Goal: Task Accomplishment & Management: Use online tool/utility

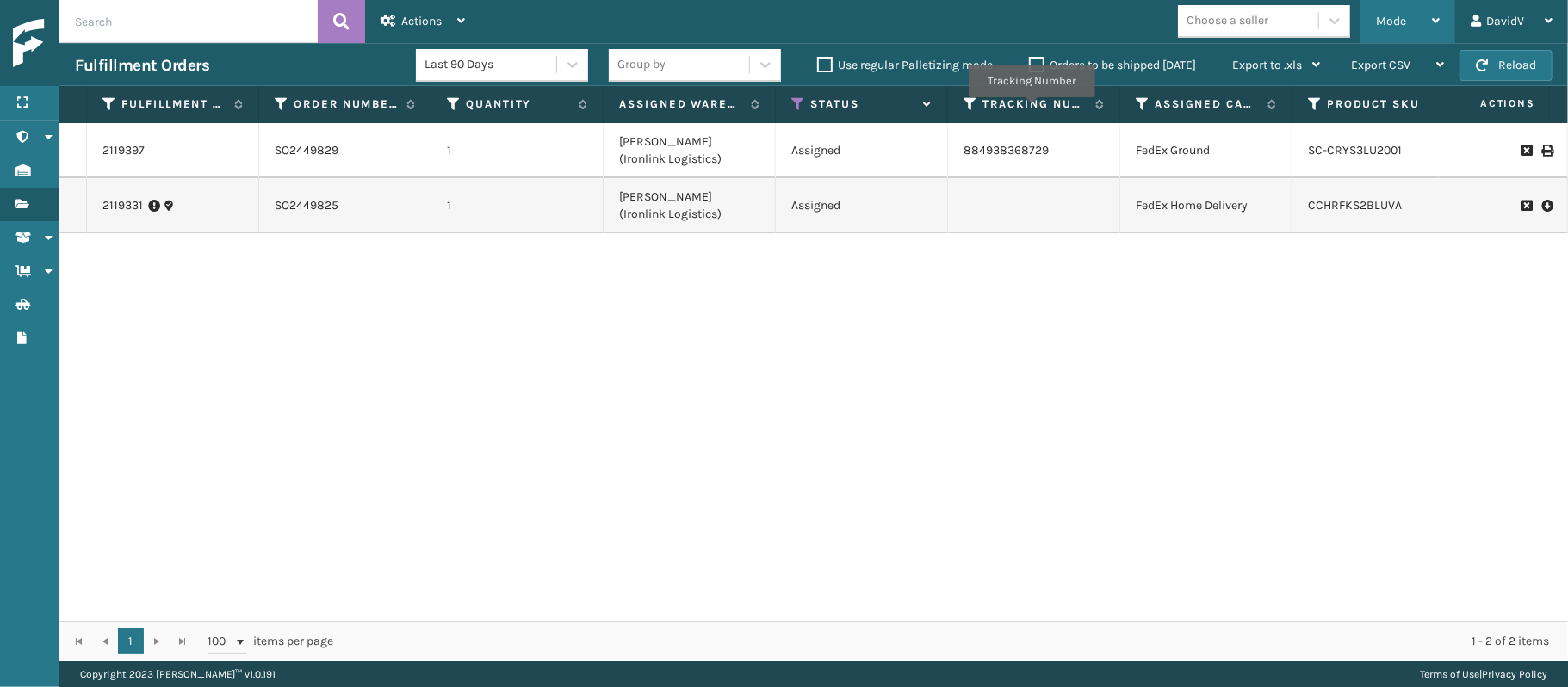
click at [1411, 20] on div "Mode" at bounding box center [1408, 21] width 64 height 43
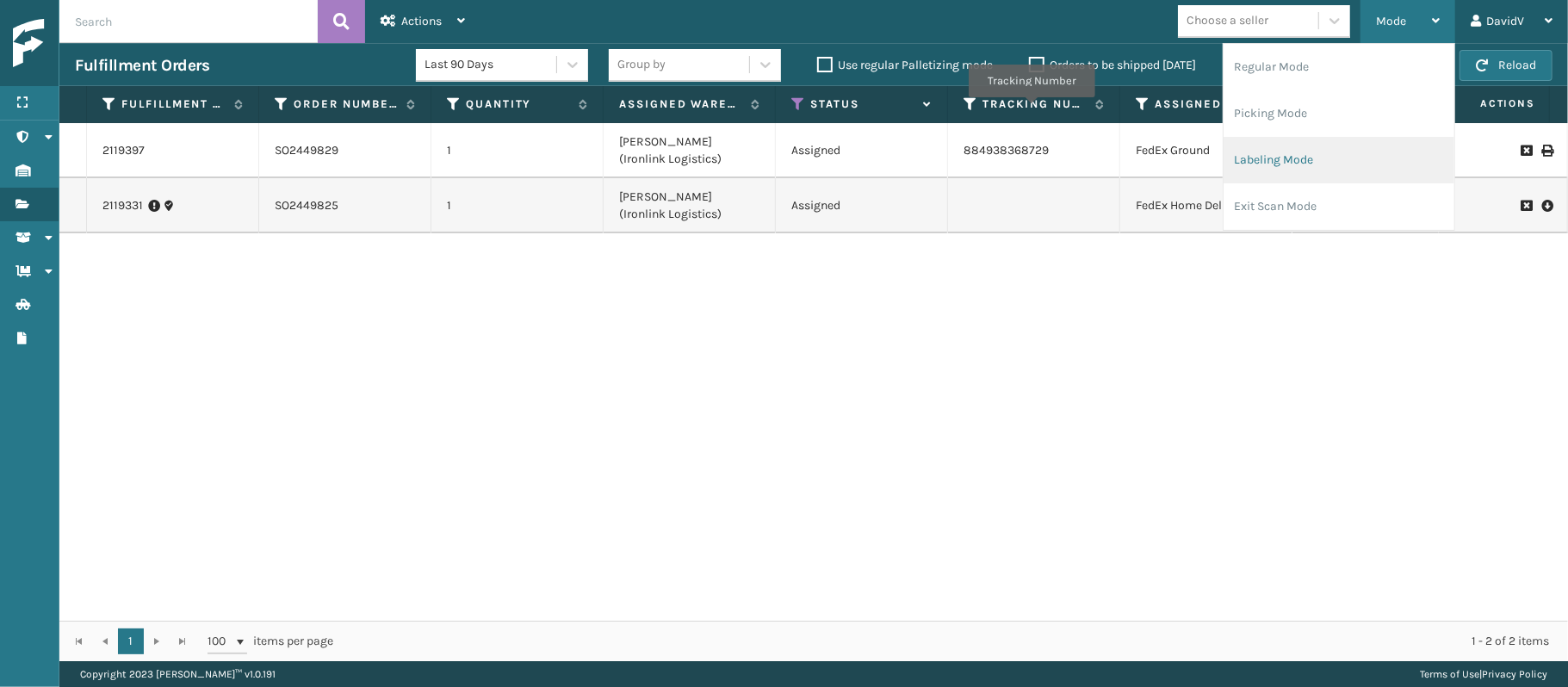
click at [1267, 159] on li "Labeling Mode" at bounding box center [1338, 160] width 231 height 46
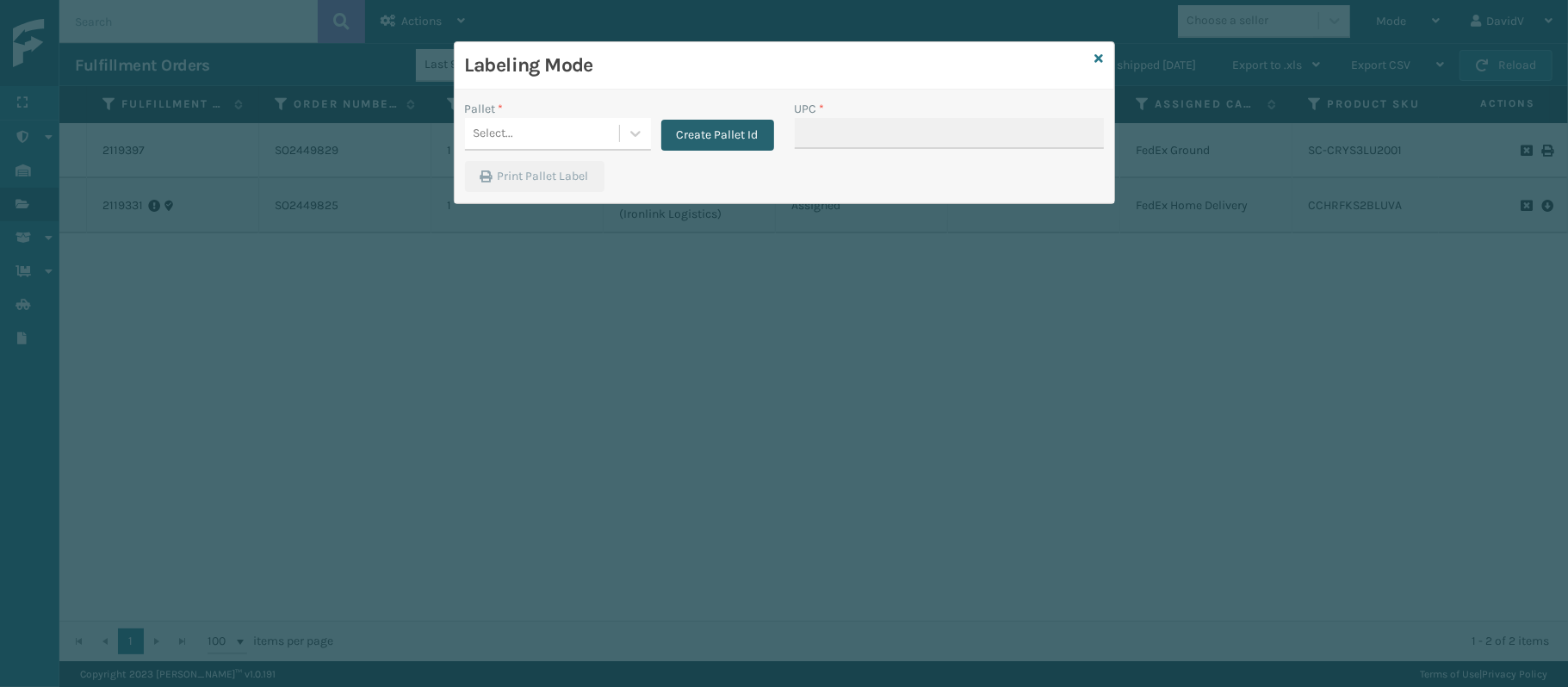
click at [722, 132] on button "Create Pallet Id" at bounding box center [717, 135] width 113 height 31
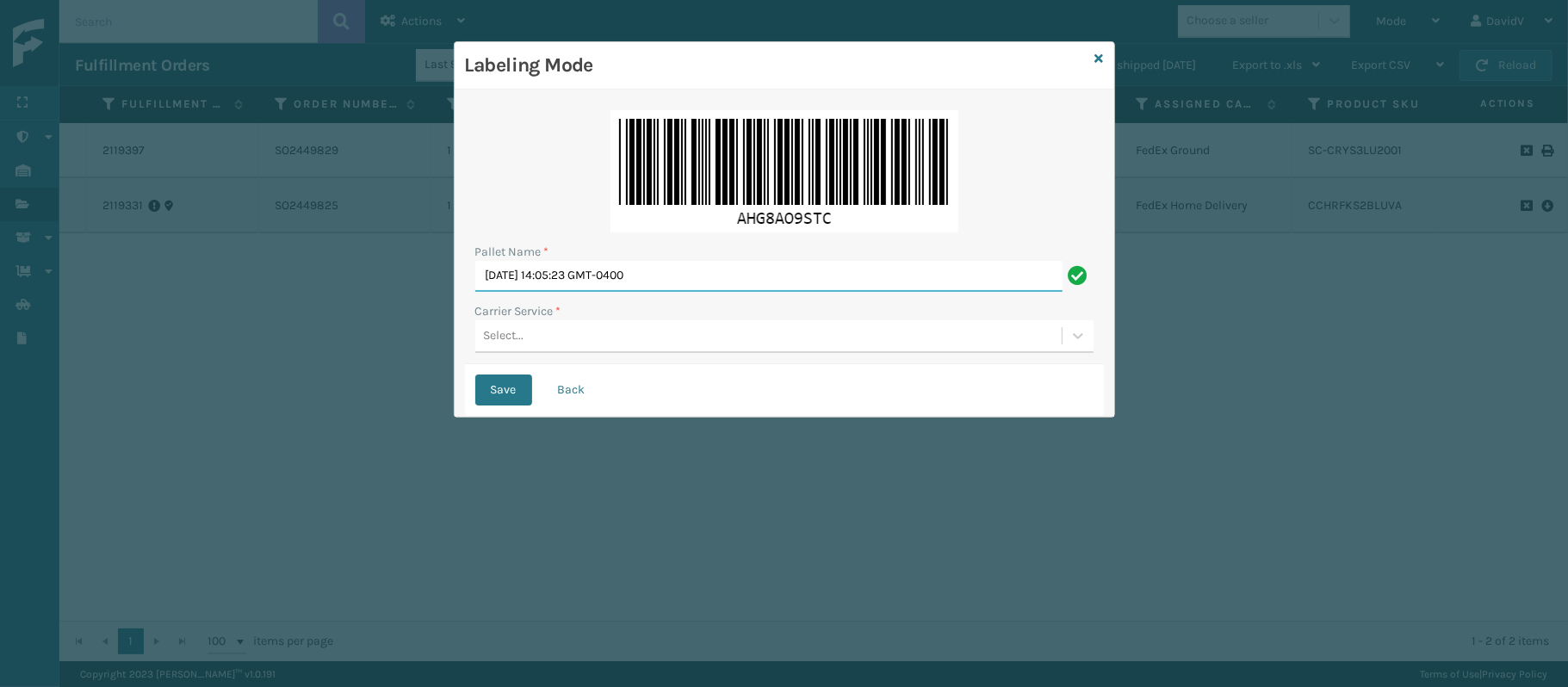
click at [559, 281] on input "[DATE] 14:05:23 GMT-0400" at bounding box center [769, 276] width 588 height 31
type input "LPN 517213 TRUCK #2"
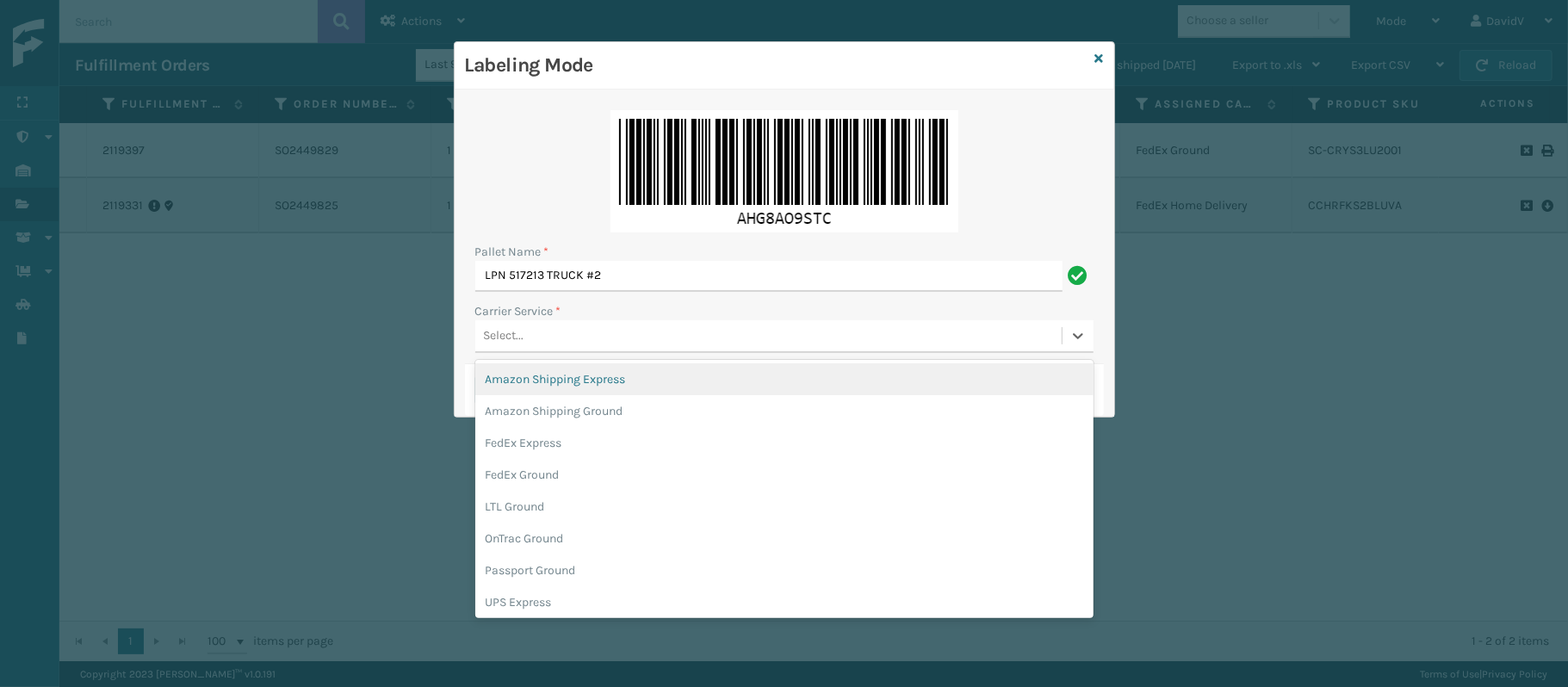
click at [532, 336] on div "Select..." at bounding box center [769, 336] width 587 height 28
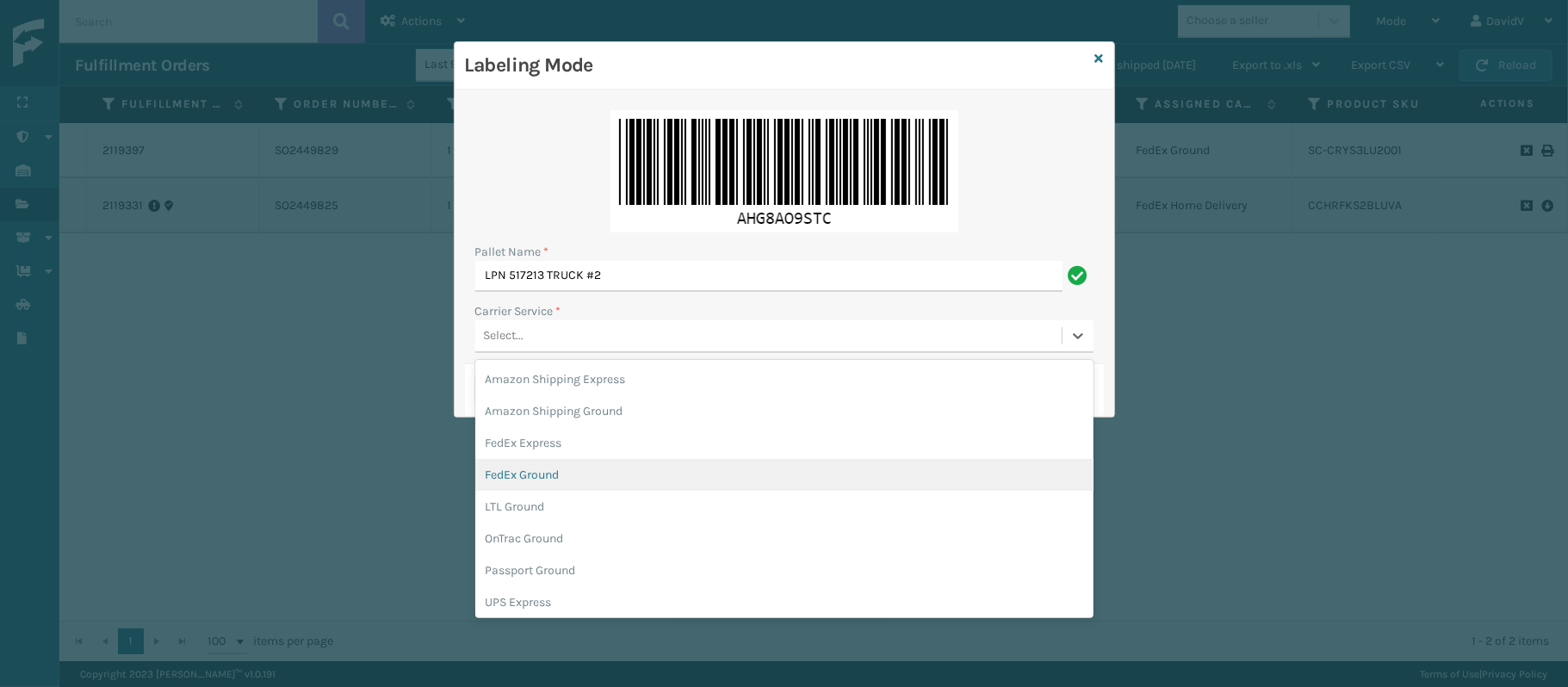
click at [535, 474] on div "FedEx Ground" at bounding box center [784, 475] width 619 height 32
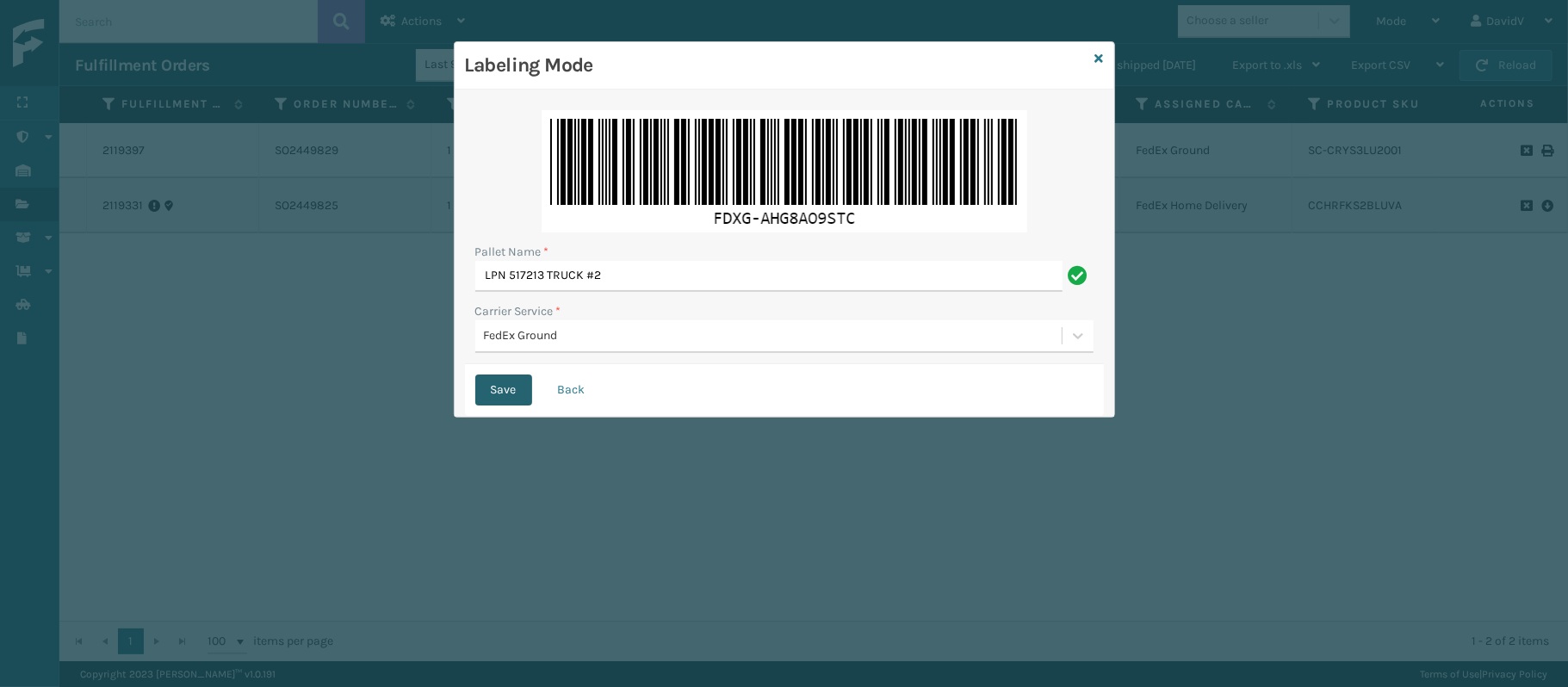
click at [489, 391] on button "Save" at bounding box center [504, 390] width 57 height 31
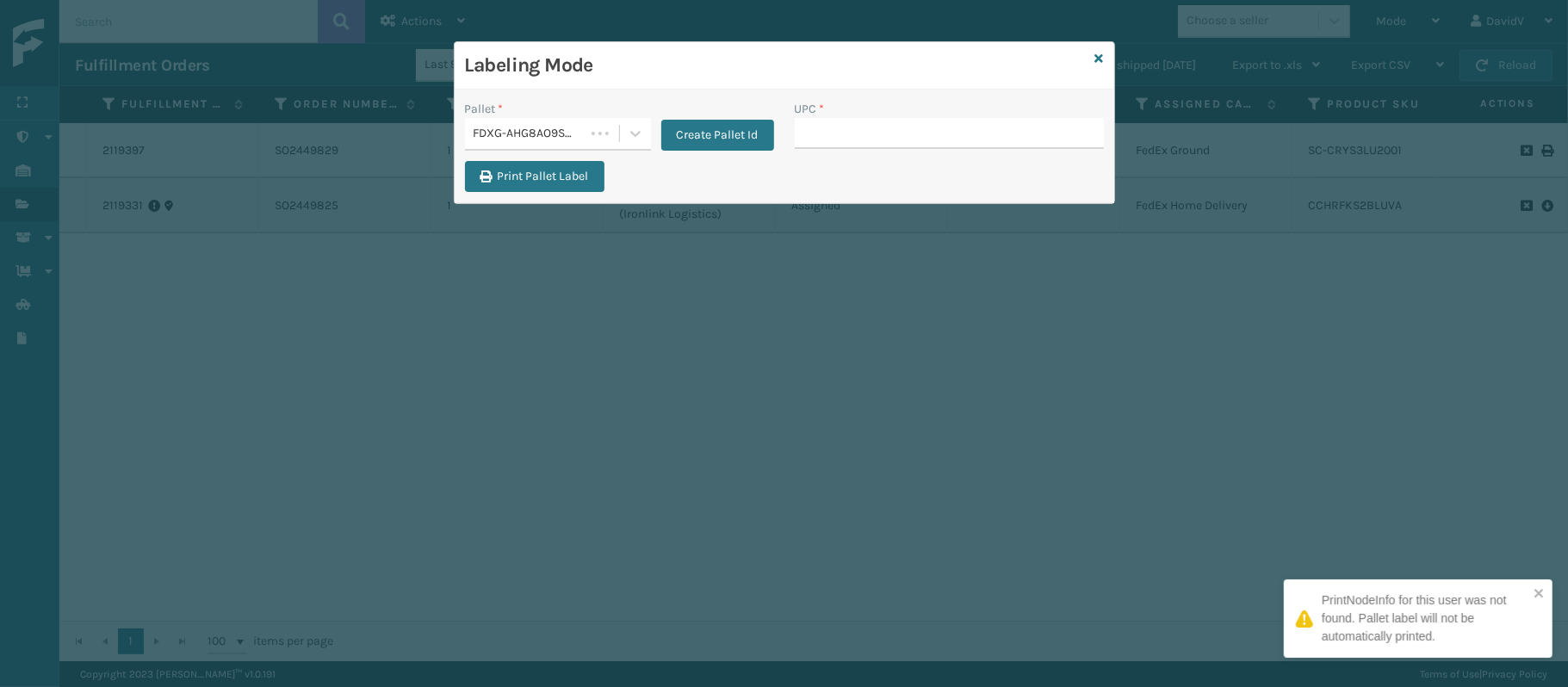
click at [489, 391] on div "Labeling Mode Pallet * FDXG-AHG8AO9STC Create Pallet Id UPC * Print Pallet Label" at bounding box center [784, 344] width 1568 height 687
click at [531, 188] on button "Print Pallet Label" at bounding box center [535, 177] width 140 height 31
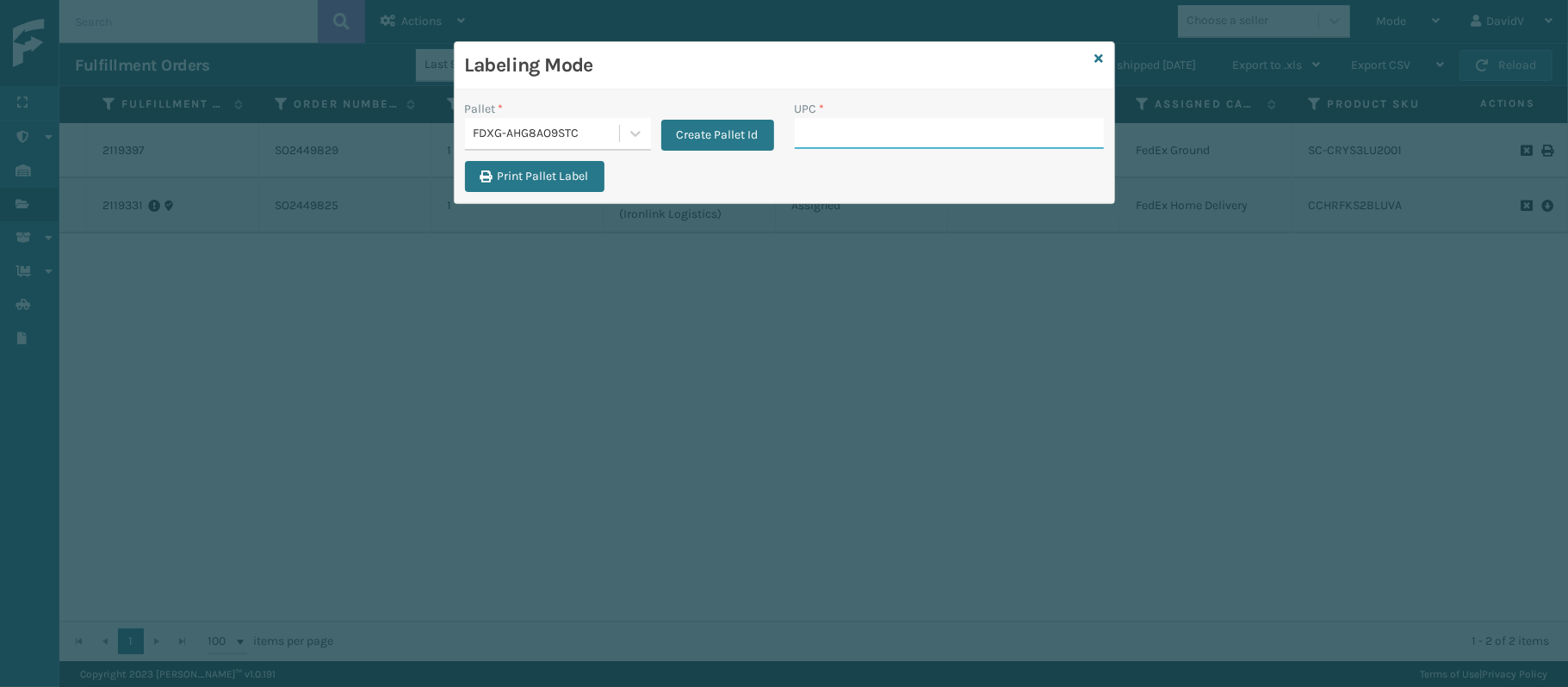
click at [977, 136] on input "UPC *" at bounding box center [949, 133] width 309 height 31
type input "49515"
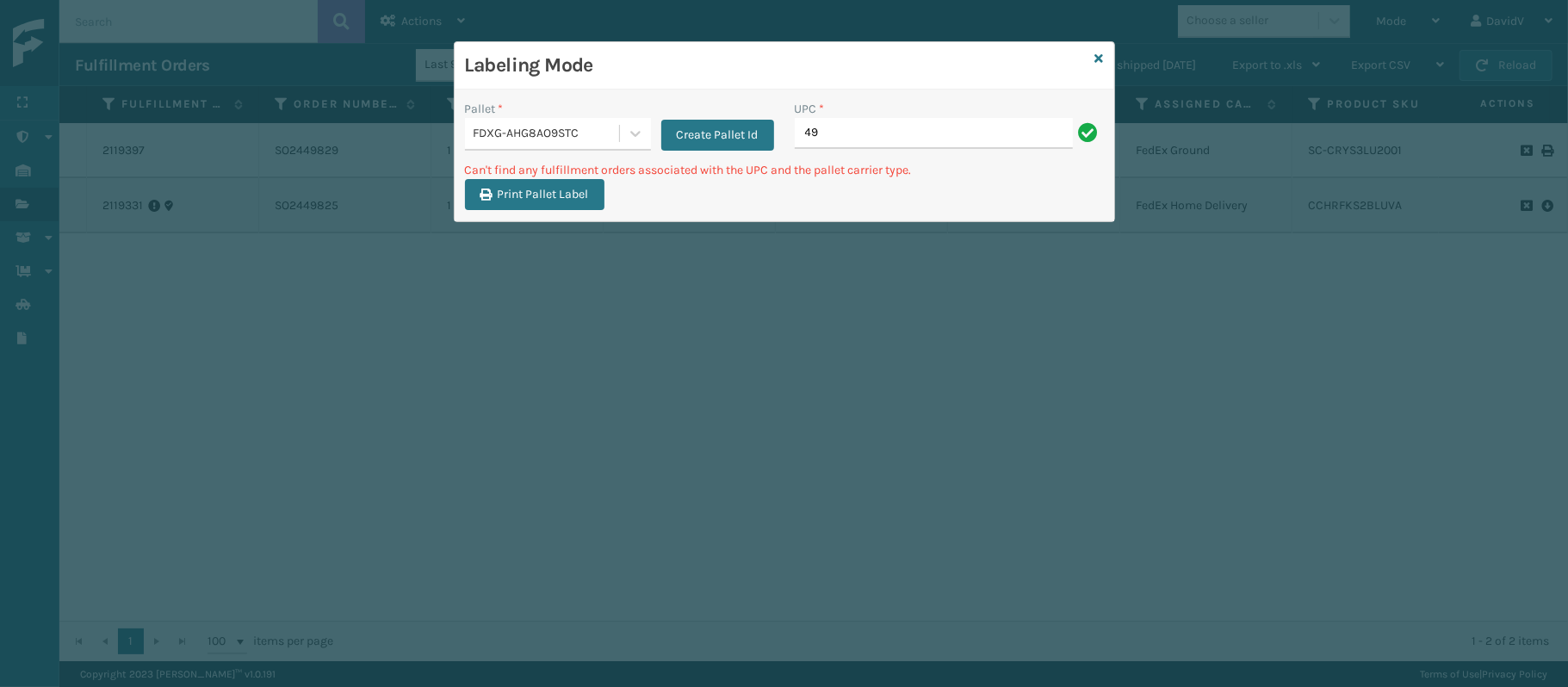
type input "4"
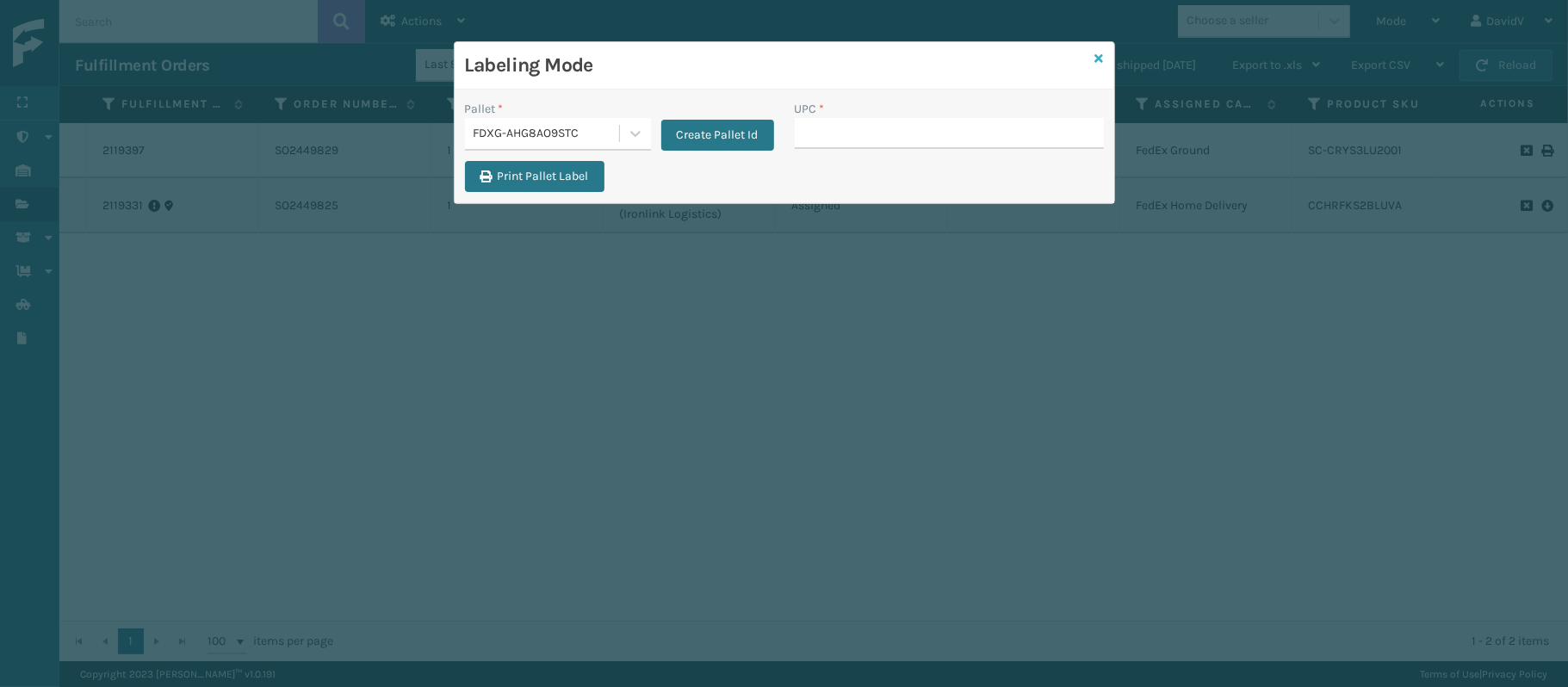
click at [1096, 56] on icon at bounding box center [1099, 58] width 9 height 12
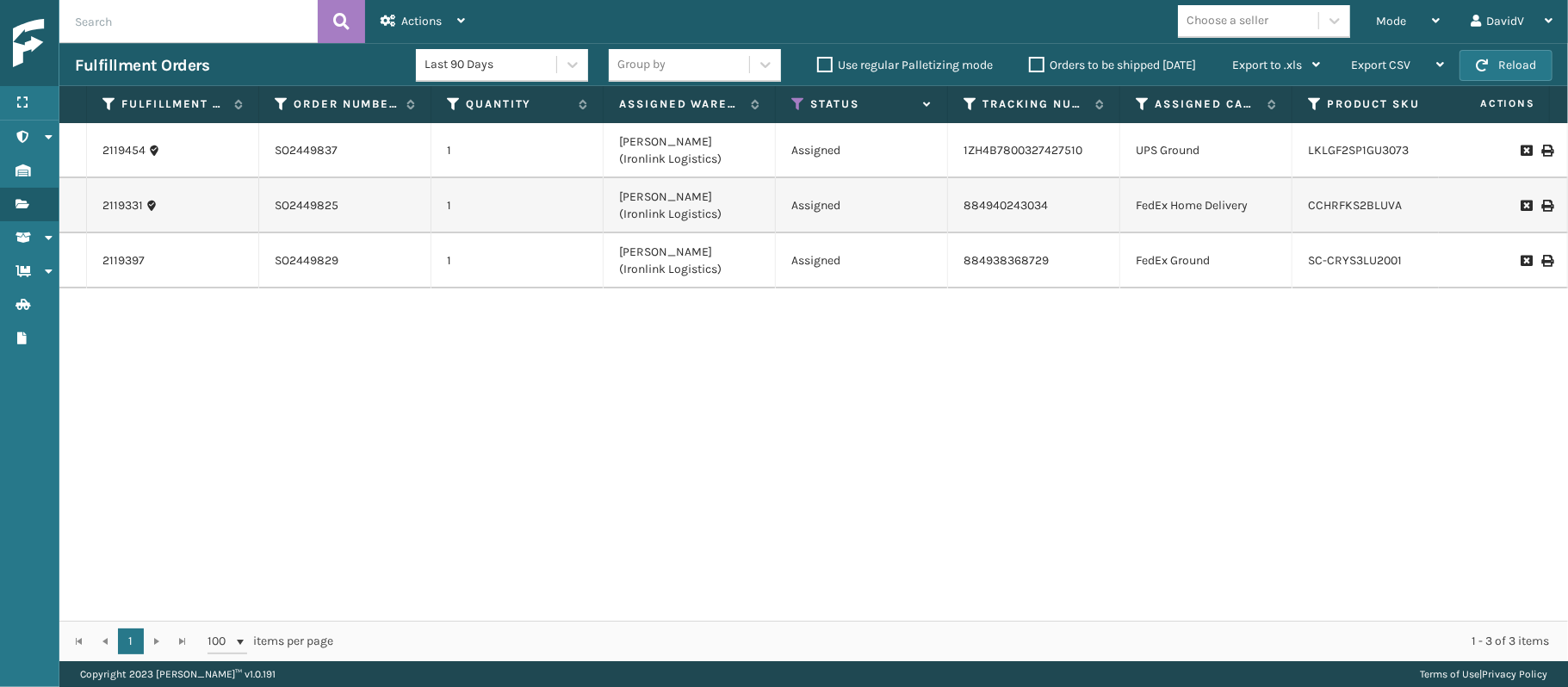
click at [795, 117] on th "Status" at bounding box center [862, 104] width 172 height 37
click at [796, 108] on icon at bounding box center [798, 104] width 14 height 15
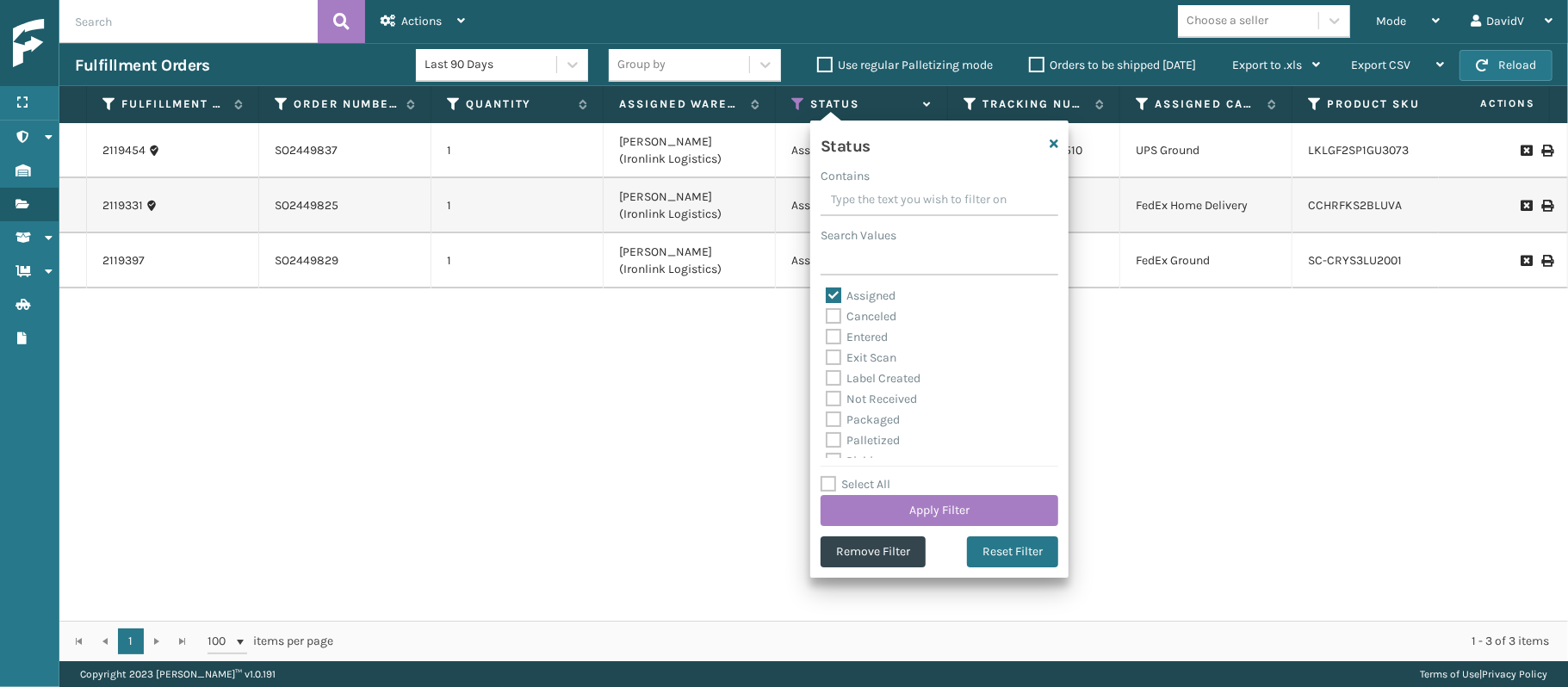
click at [843, 297] on label "Assigned" at bounding box center [861, 295] width 69 height 14
click at [827, 297] on input "Assigned" at bounding box center [826, 291] width 1 height 12
checkbox input "false"
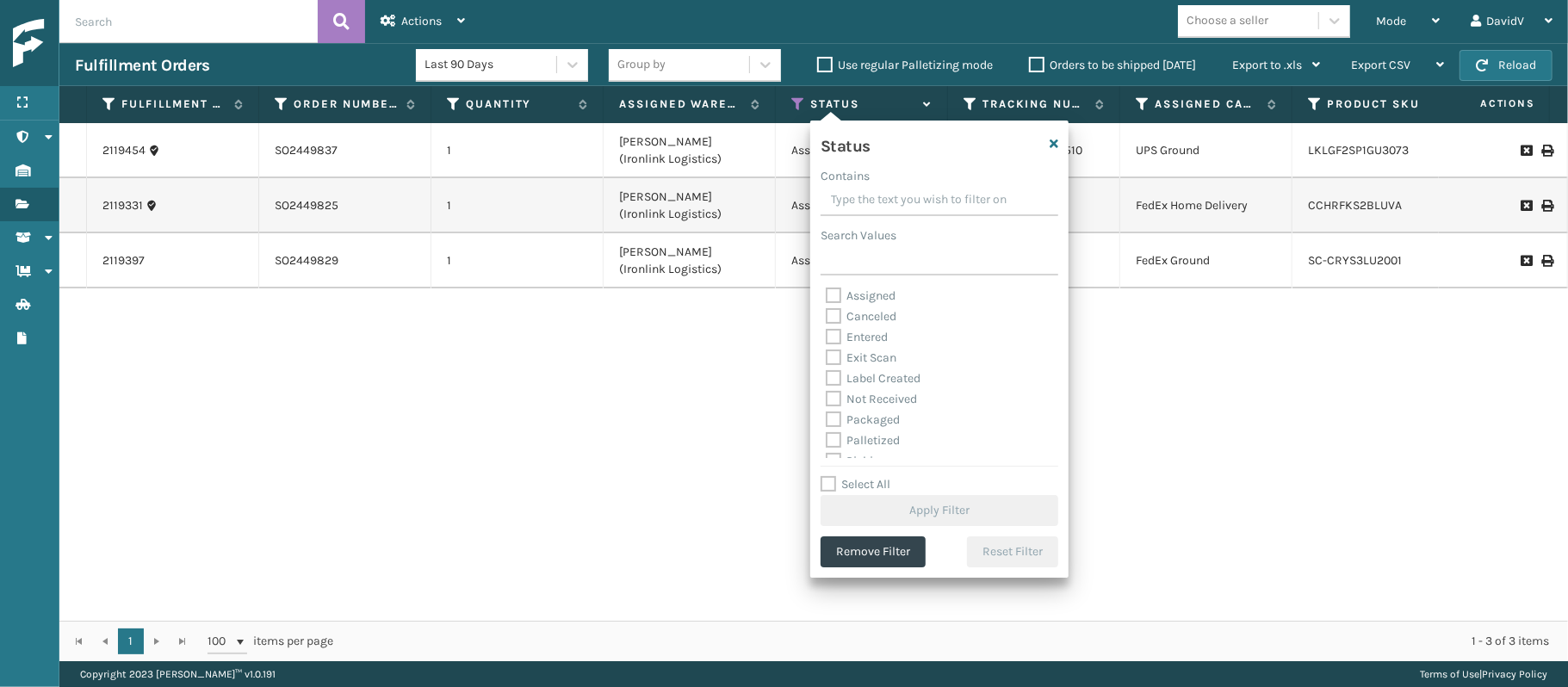
click at [835, 435] on label "Palletized" at bounding box center [863, 440] width 74 height 14
click at [827, 435] on input "Palletized" at bounding box center [826, 436] width 1 height 12
checkbox input "true"
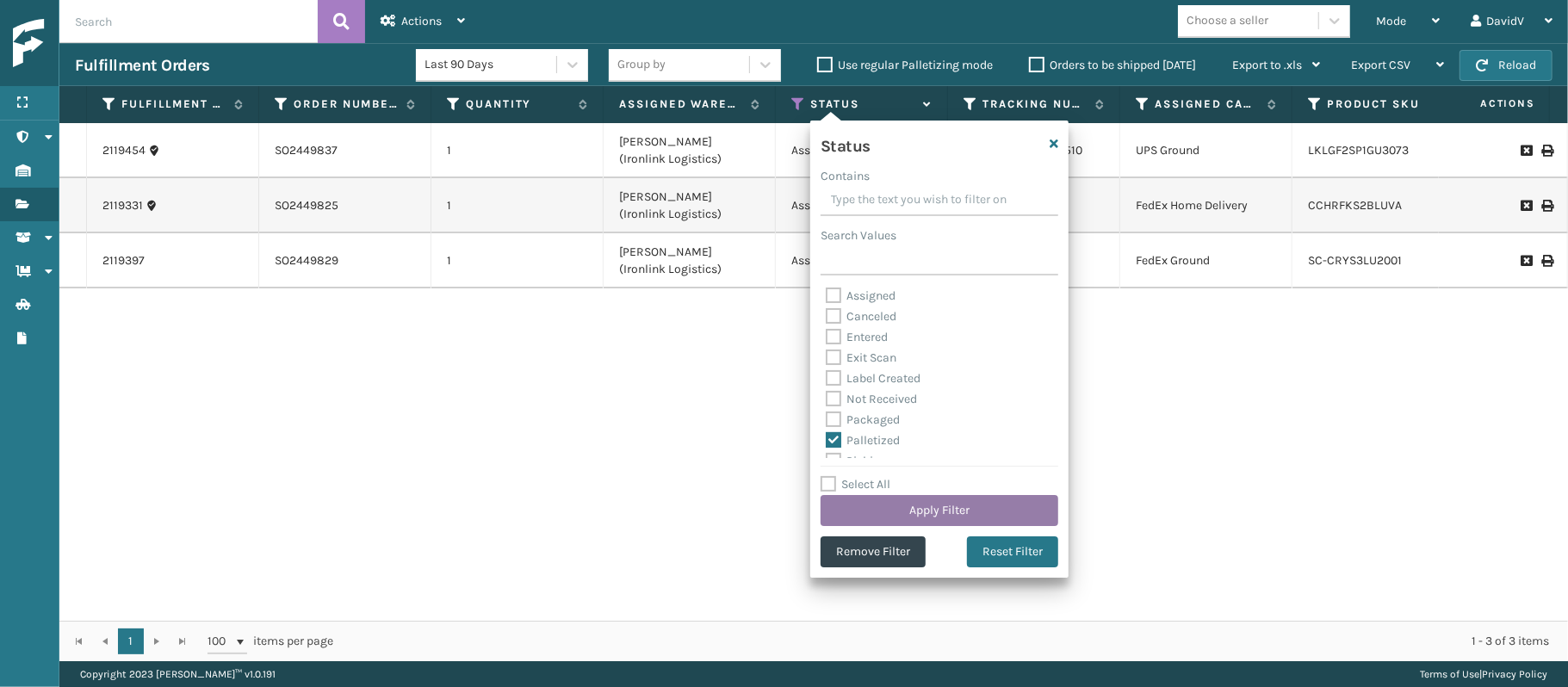
click at [922, 505] on button "Apply Filter" at bounding box center [939, 510] width 237 height 31
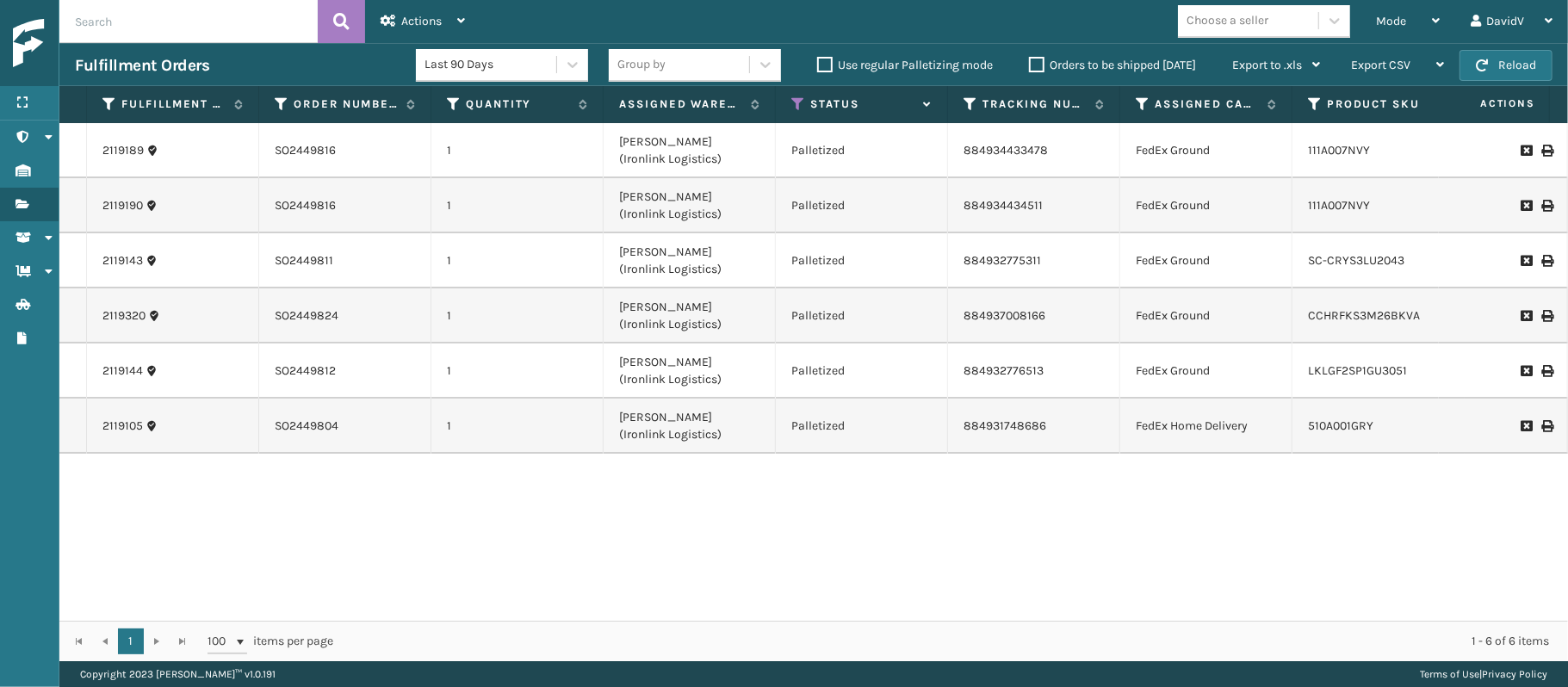
click at [1541, 371] on icon at bounding box center [1546, 371] width 11 height 12
click at [1427, 28] on div "Mode" at bounding box center [1408, 21] width 64 height 43
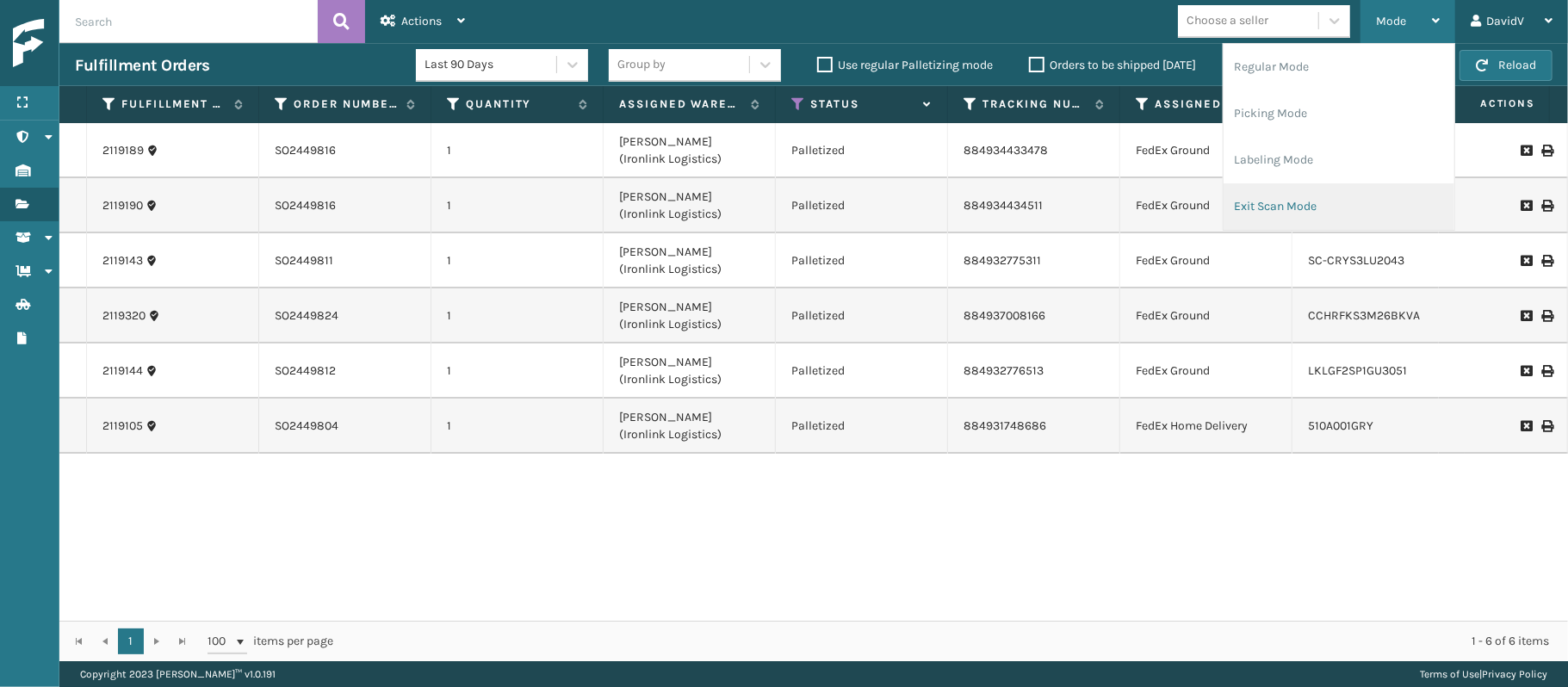
click at [1282, 194] on li "Exit Scan Mode" at bounding box center [1338, 206] width 231 height 46
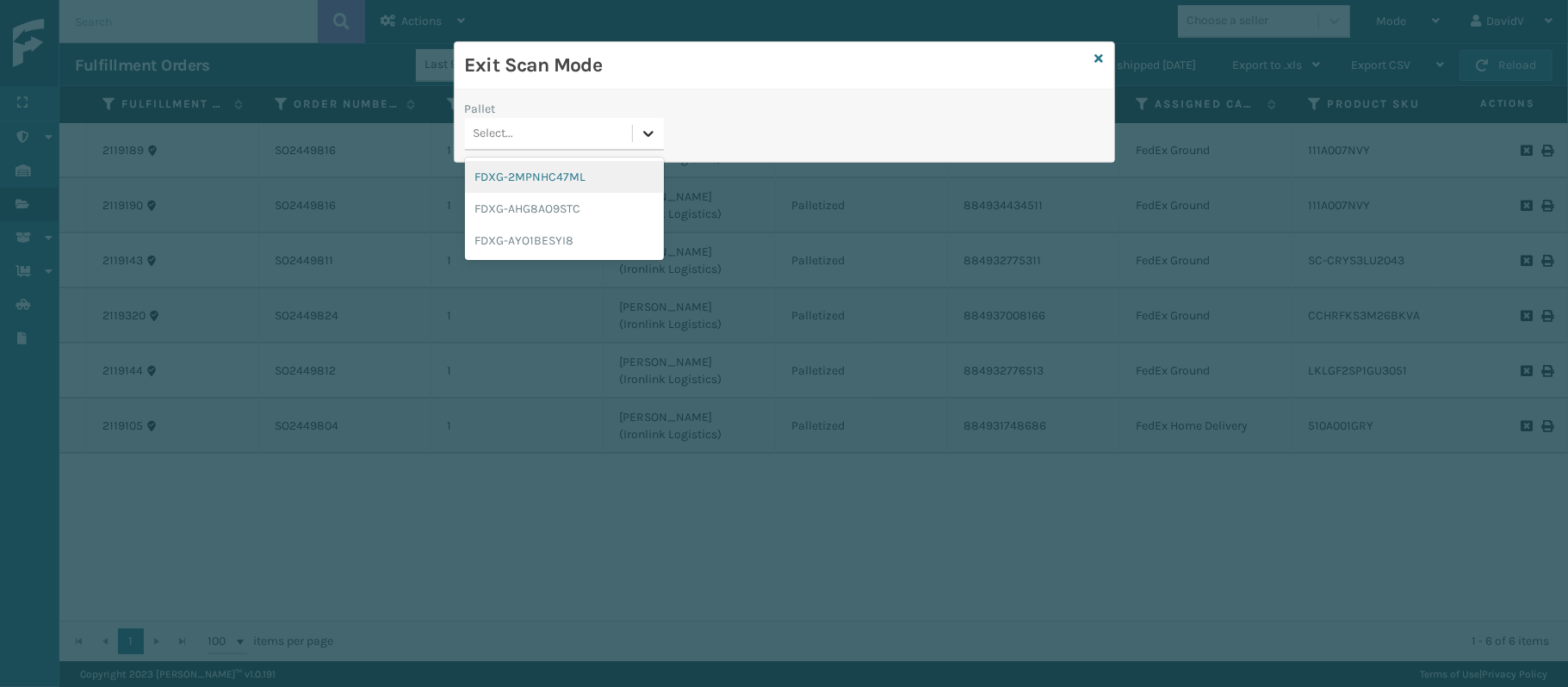
click at [661, 128] on div at bounding box center [648, 133] width 31 height 31
click at [555, 208] on div "FDXG-AHG8AO9STC" at bounding box center [564, 208] width 199 height 32
